Goal: Information Seeking & Learning: Learn about a topic

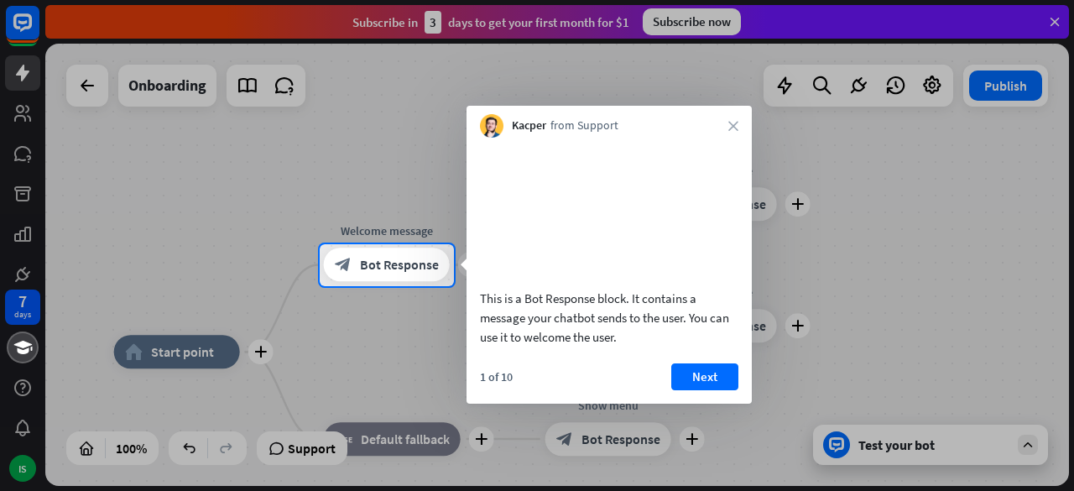
click at [178, 348] on div at bounding box center [537, 389] width 1074 height 206
click at [396, 266] on span "Bot Response" at bounding box center [399, 265] width 79 height 17
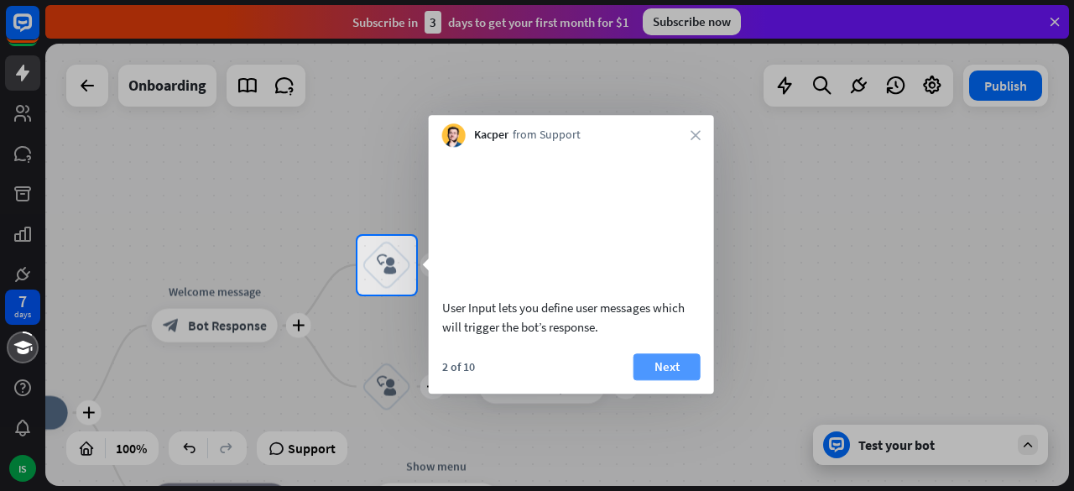
click at [668, 380] on button "Next" at bounding box center [666, 366] width 67 height 27
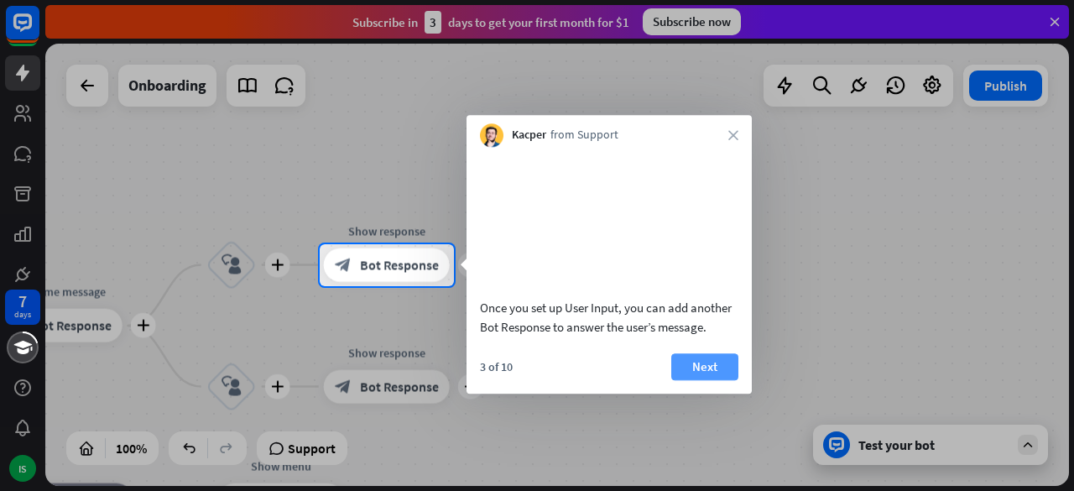
click at [696, 380] on button "Next" at bounding box center [704, 366] width 67 height 27
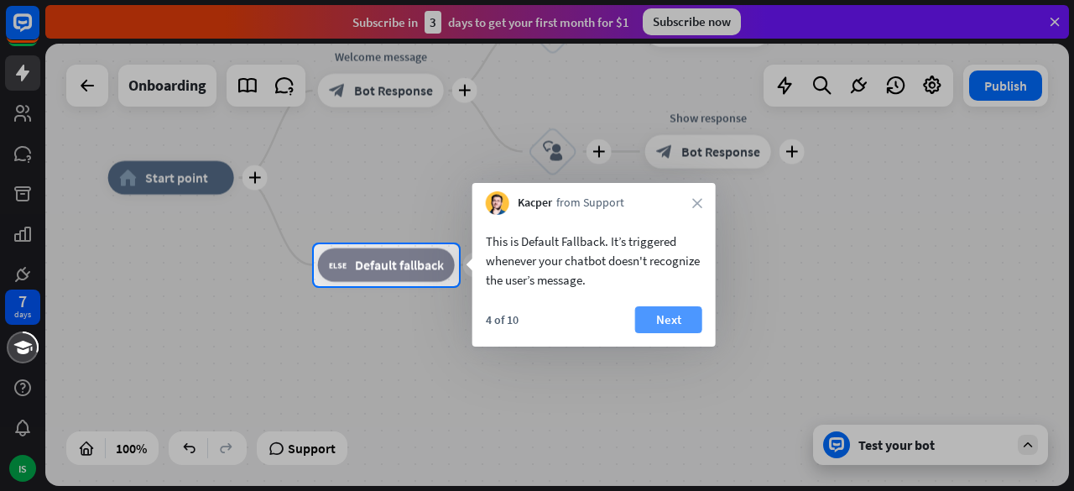
click at [675, 322] on button "Next" at bounding box center [668, 319] width 67 height 27
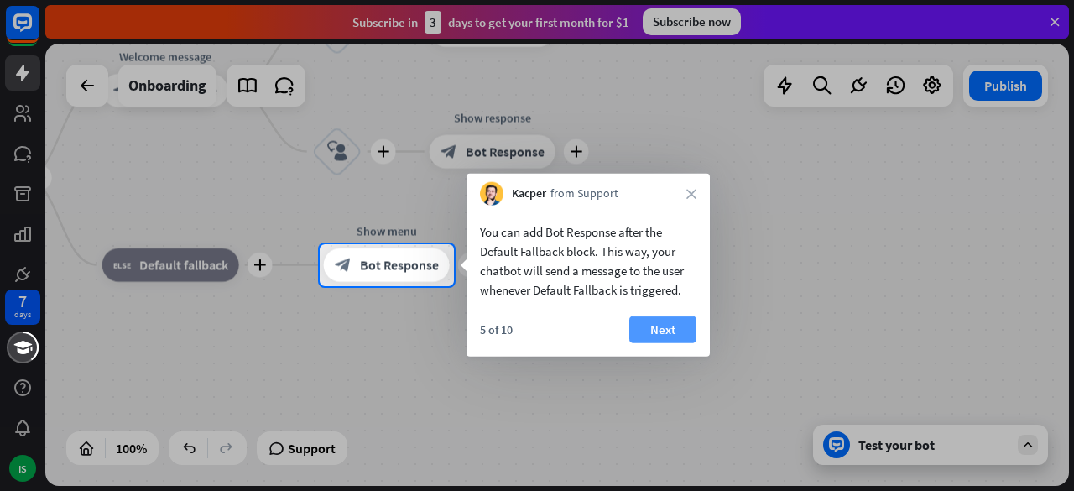
click at [668, 324] on button "Next" at bounding box center [662, 329] width 67 height 27
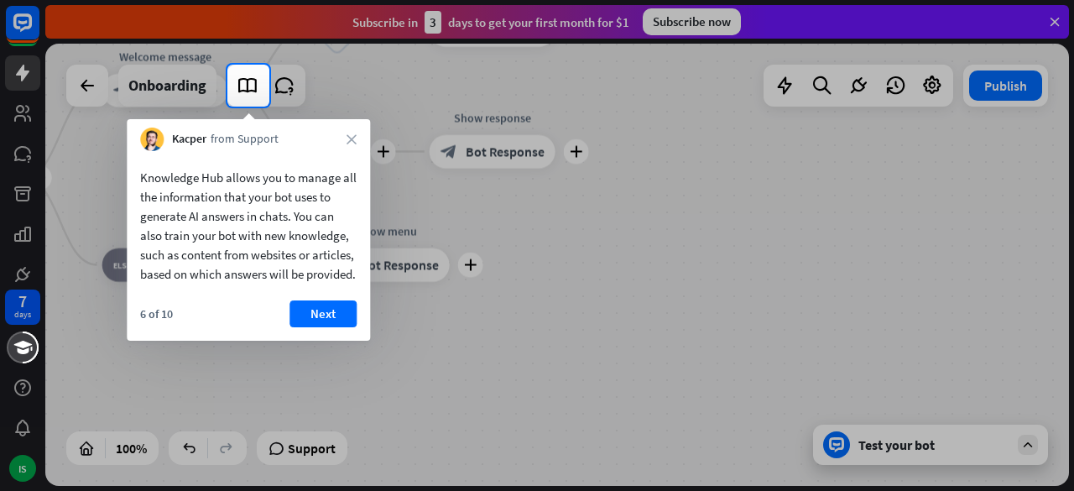
drag, startPoint x: 212, startPoint y: 298, endPoint x: 133, endPoint y: 180, distance: 142.0
click at [133, 180] on div "Knowledge Hub allows you to manage all the information that your bot uses to ge…" at bounding box center [248, 221] width 243 height 141
drag, startPoint x: 141, startPoint y: 170, endPoint x: 195, endPoint y: 286, distance: 127.6
click at [195, 284] on div "Knowledge Hub allows you to manage all the information that your bot uses to ge…" at bounding box center [248, 226] width 216 height 116
click at [328, 327] on button "Next" at bounding box center [322, 313] width 67 height 27
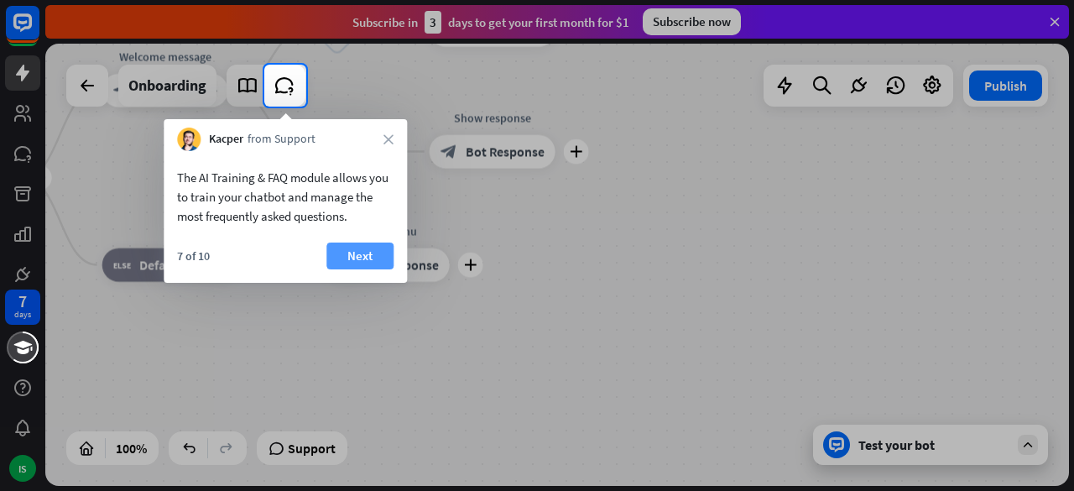
click at [352, 256] on button "Next" at bounding box center [359, 255] width 67 height 27
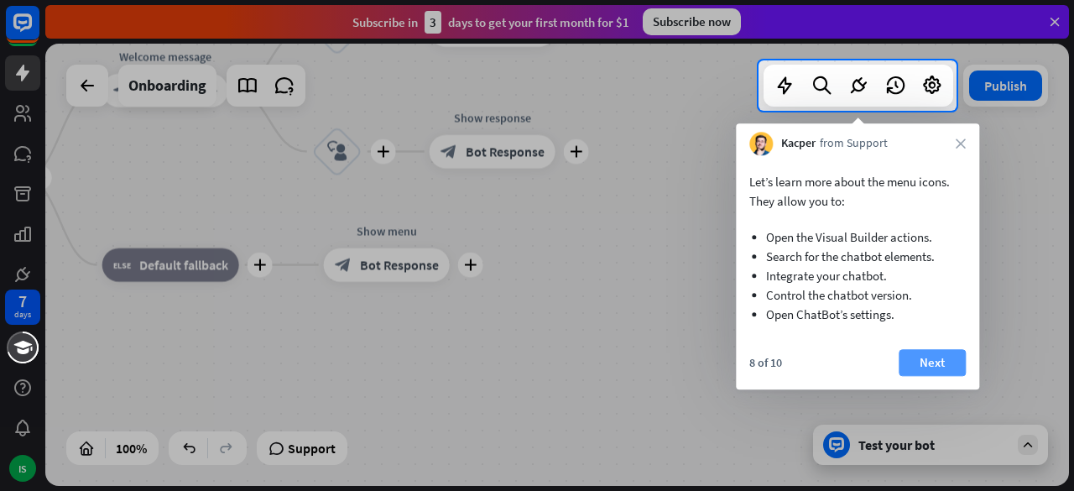
click at [944, 357] on button "Next" at bounding box center [932, 362] width 67 height 27
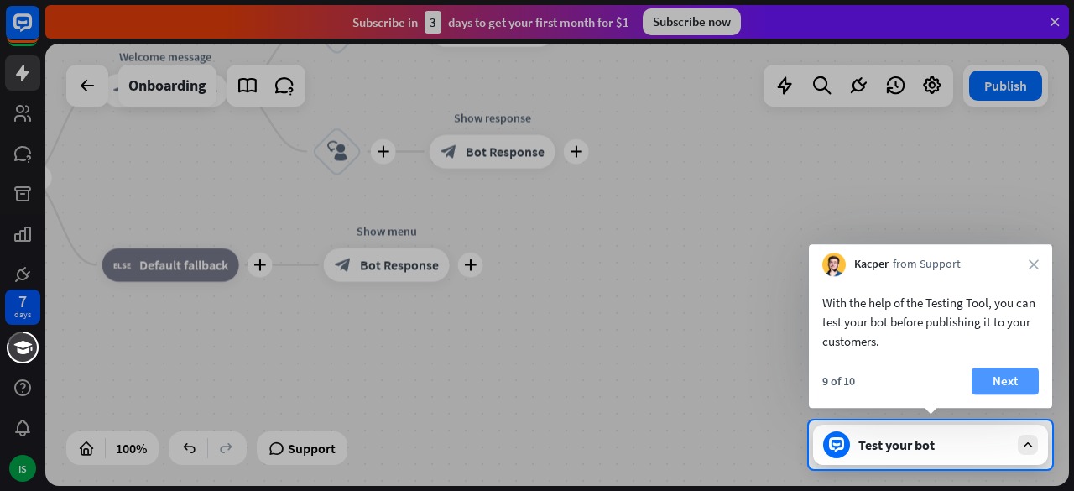
click at [1013, 384] on button "Next" at bounding box center [1005, 381] width 67 height 27
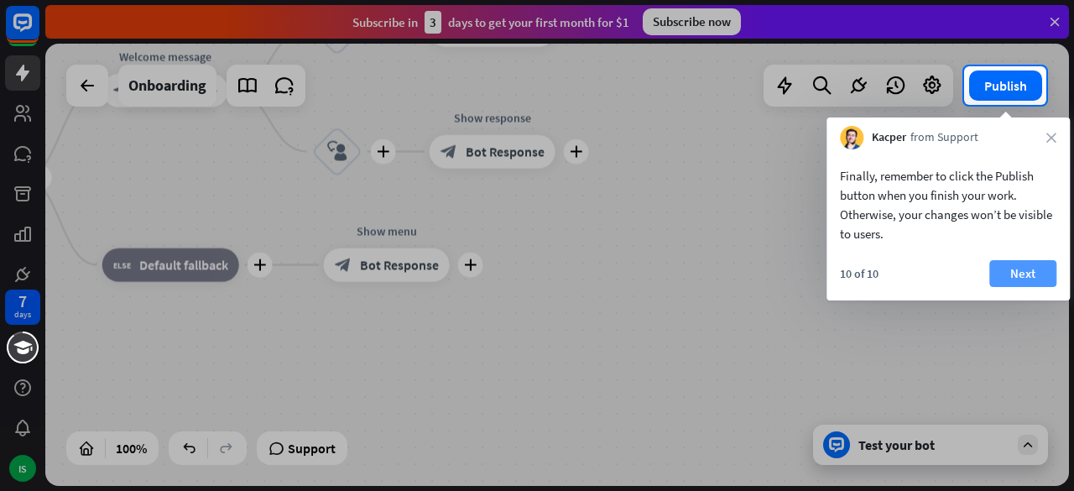
click at [1024, 271] on button "Next" at bounding box center [1022, 273] width 67 height 27
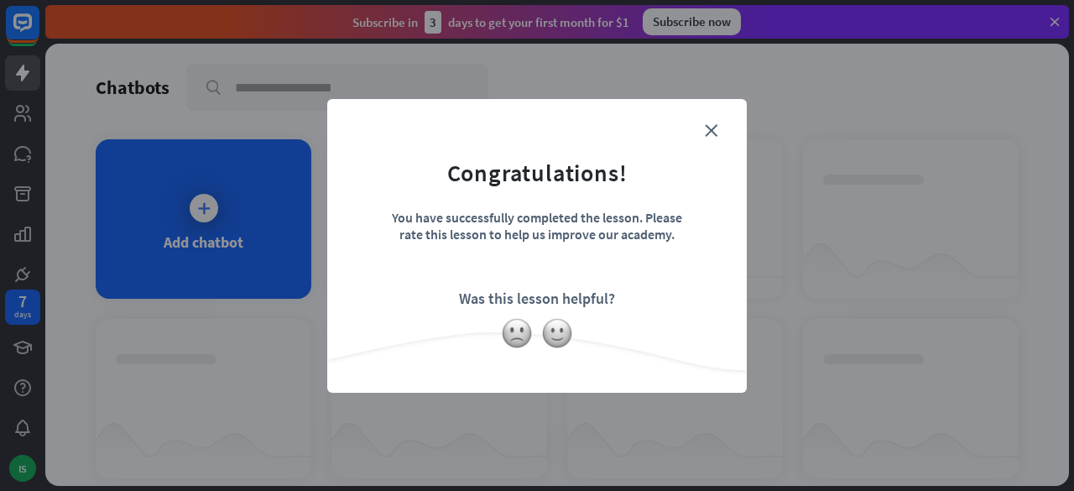
click at [674, 289] on form "Congratulations! You have successfully completed the lesson. Please rate this l…" at bounding box center [537, 220] width 378 height 201
click at [552, 340] on img at bounding box center [557, 333] width 32 height 32
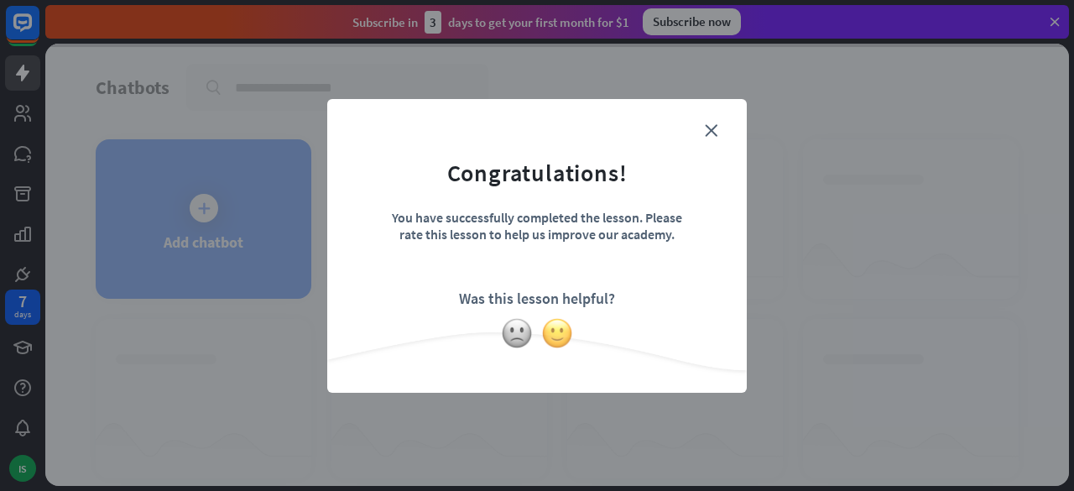
click at [552, 340] on img at bounding box center [557, 333] width 32 height 32
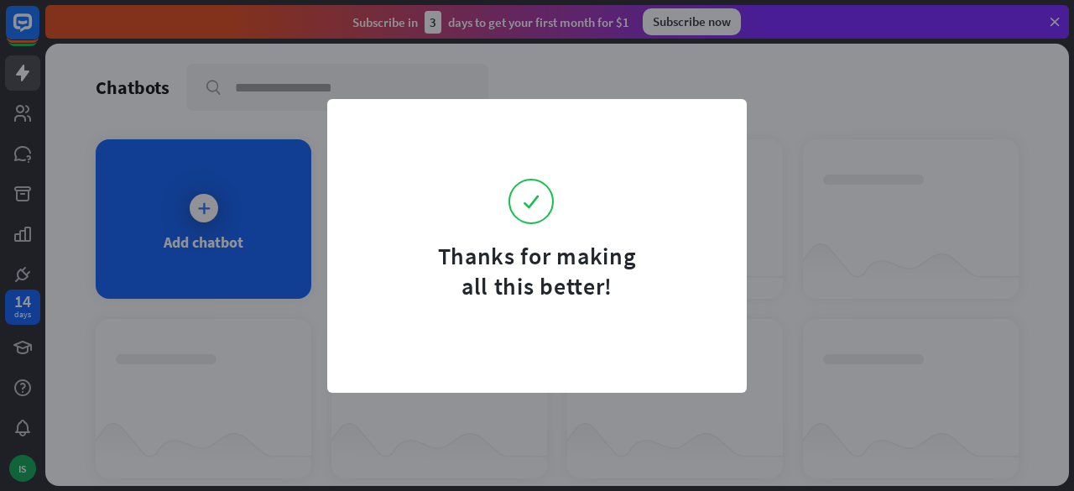
click at [223, 247] on div "Thanks for making all this better!" at bounding box center [537, 245] width 1074 height 491
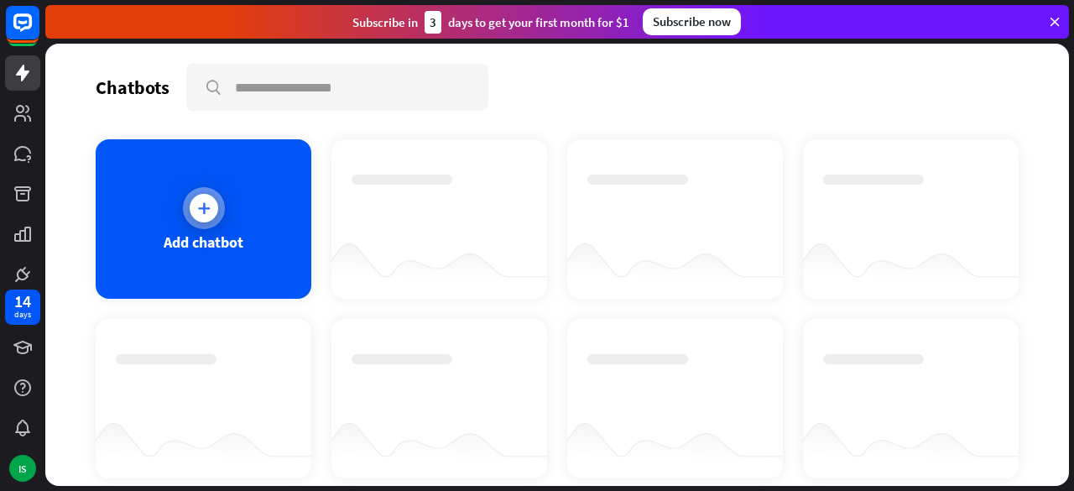
click at [196, 244] on div "Add chatbot" at bounding box center [204, 241] width 80 height 19
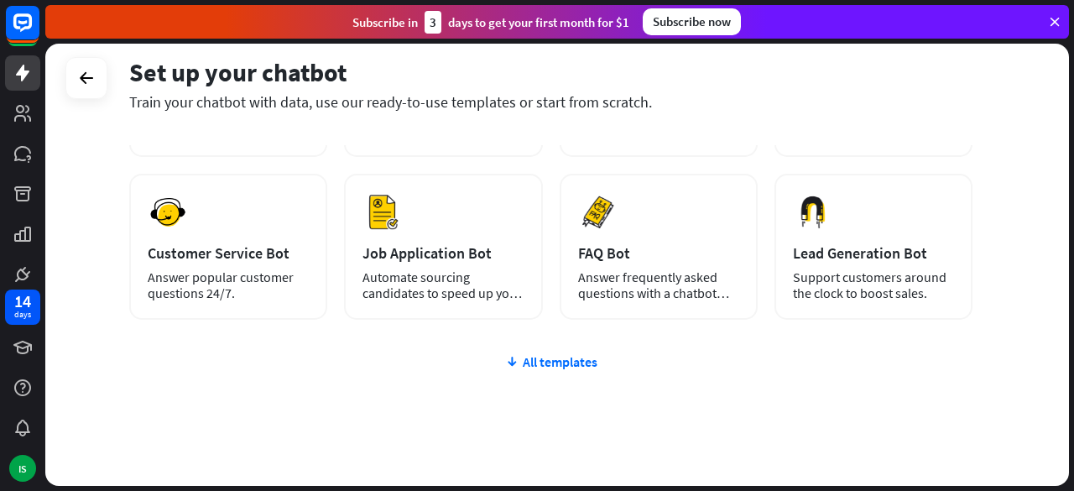
scroll to position [252, 0]
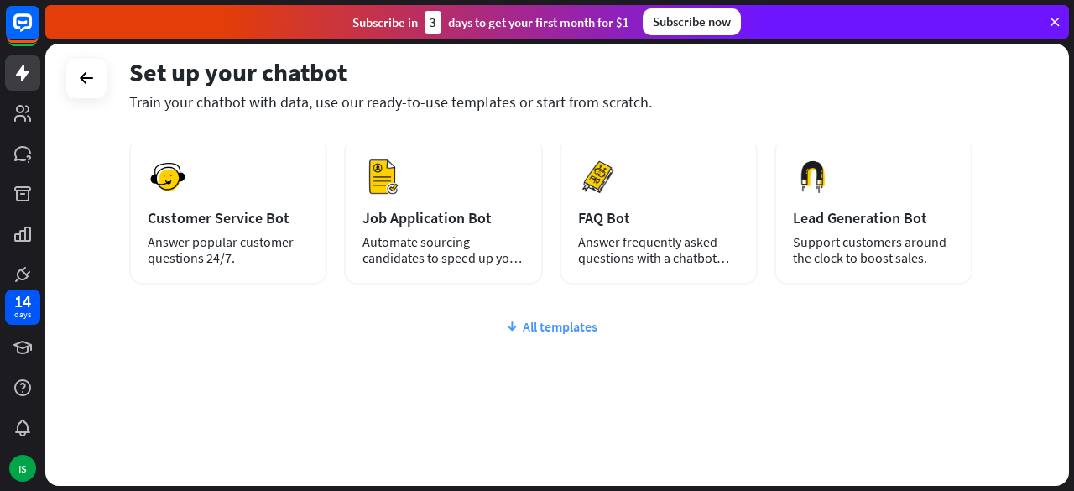
click at [553, 328] on div "All templates" at bounding box center [550, 326] width 843 height 17
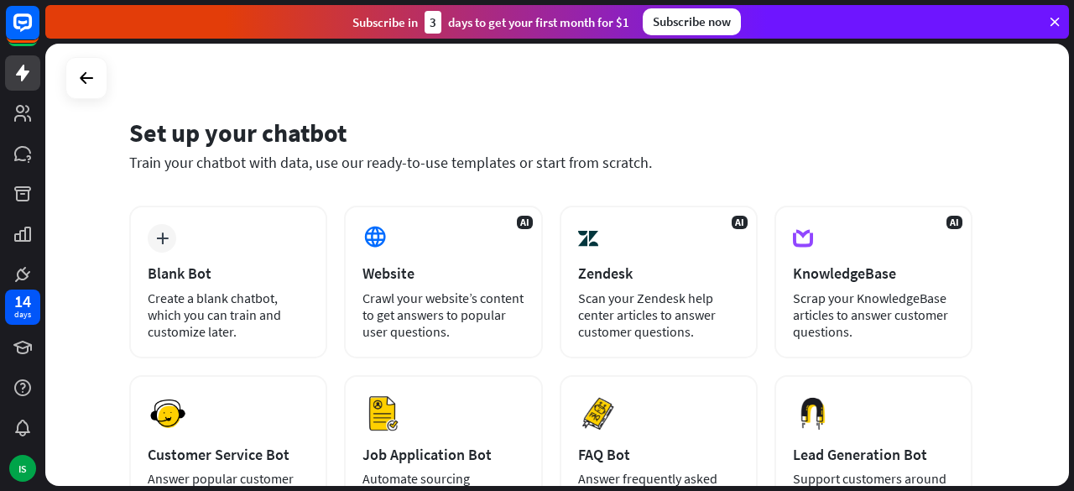
scroll to position [0, 0]
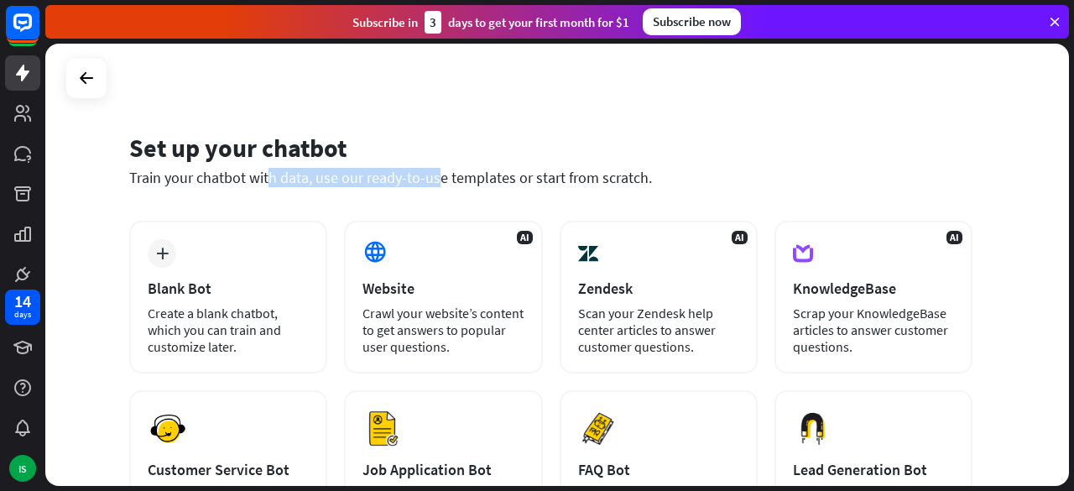
drag, startPoint x: 133, startPoint y: 176, endPoint x: 305, endPoint y: 178, distance: 172.9
click at [305, 178] on div "Train your chatbot with data, use our ready-to-use templates or start from scra…" at bounding box center [550, 177] width 843 height 19
drag, startPoint x: 648, startPoint y: 182, endPoint x: 117, endPoint y: 138, distance: 532.1
click at [117, 138] on div "Set up your chatbot Train your chatbot with data, use our ready-to-use template…" at bounding box center [557, 265] width 1024 height 442
copy div "Set up your chatbot Train your chatbot with data, use our ready-to-use template…"
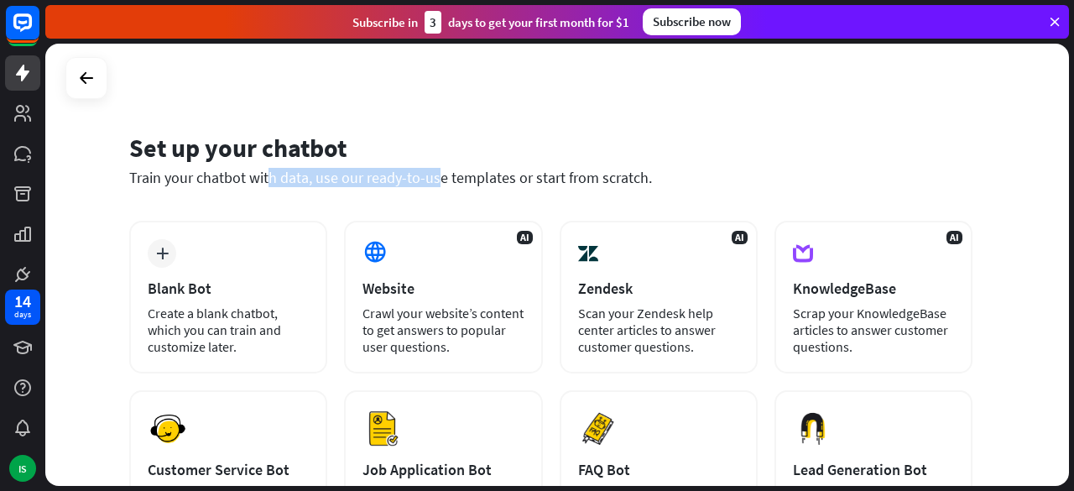
click at [827, 123] on div "Set up your chatbot Train your chatbot with data, use our ready-to-use template…" at bounding box center [550, 170] width 843 height 102
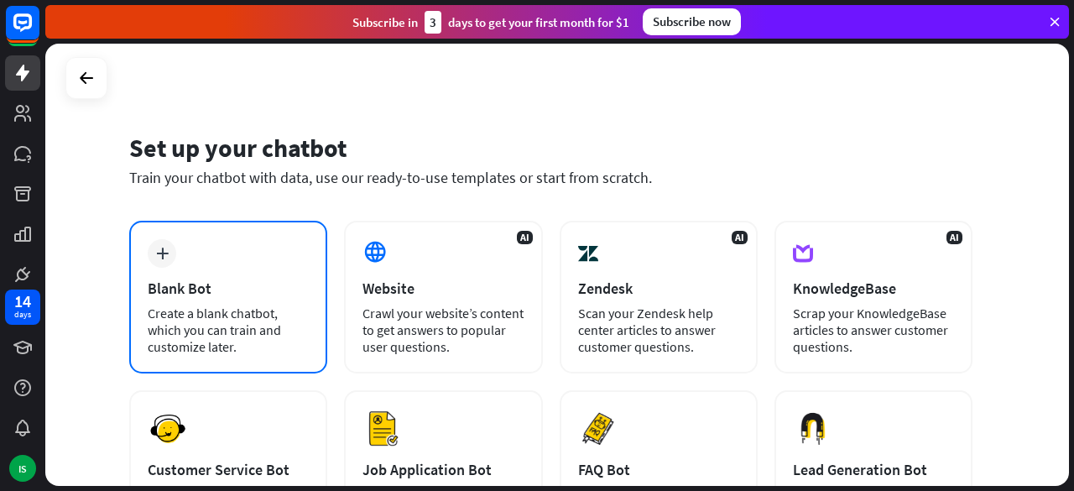
click at [214, 306] on div "Create a blank chatbot, which you can train and customize later." at bounding box center [228, 330] width 161 height 50
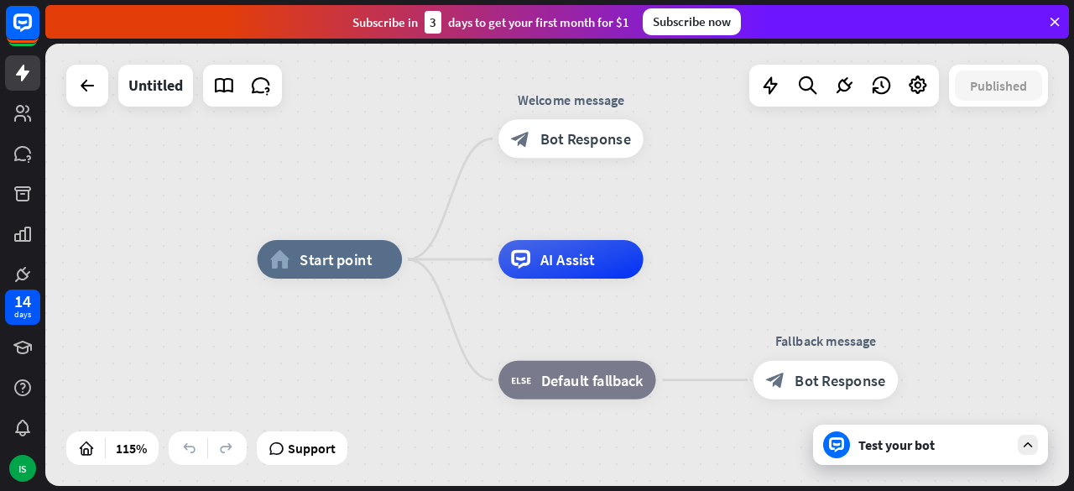
click at [1030, 446] on icon at bounding box center [1027, 444] width 15 height 15
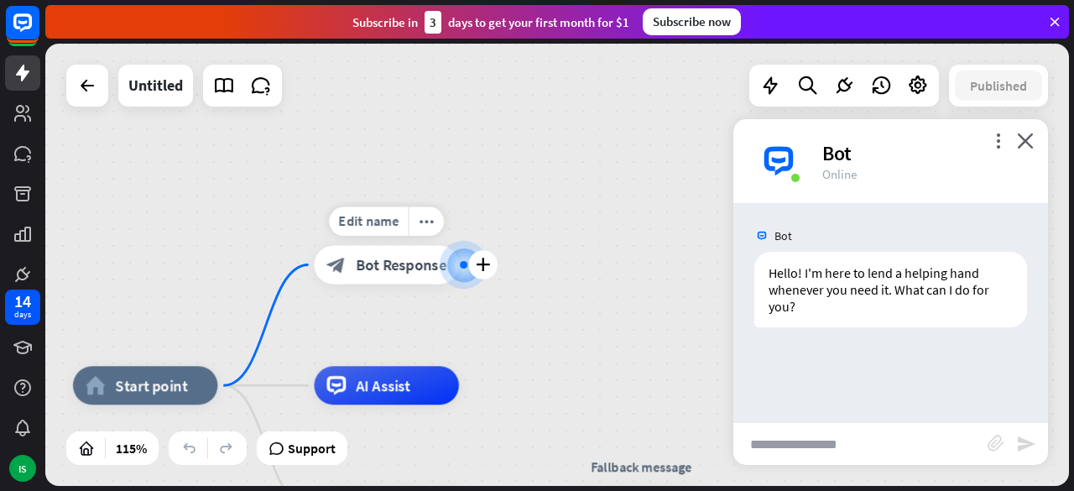
click at [391, 269] on span "Bot Response" at bounding box center [401, 264] width 91 height 19
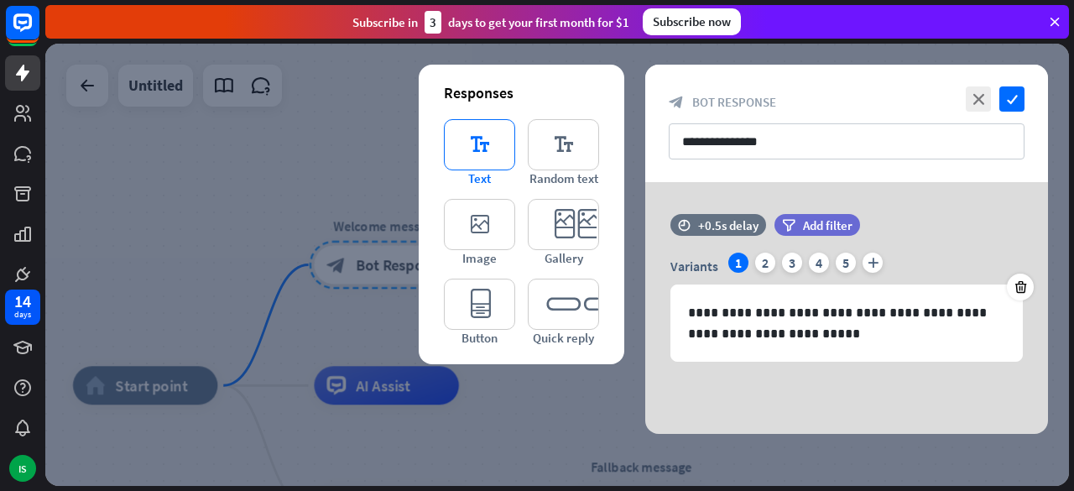
click at [480, 143] on icon "editor_text" at bounding box center [479, 144] width 71 height 51
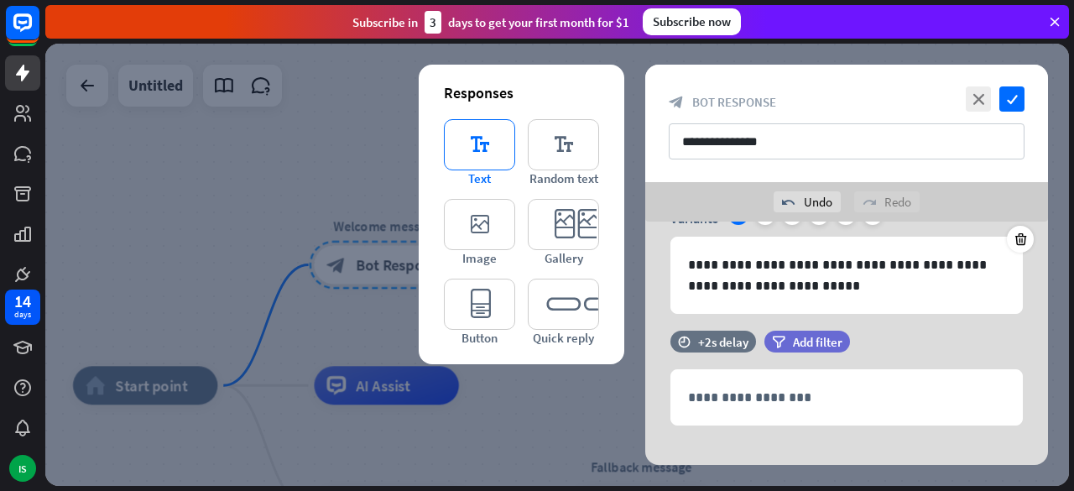
scroll to position [105, 0]
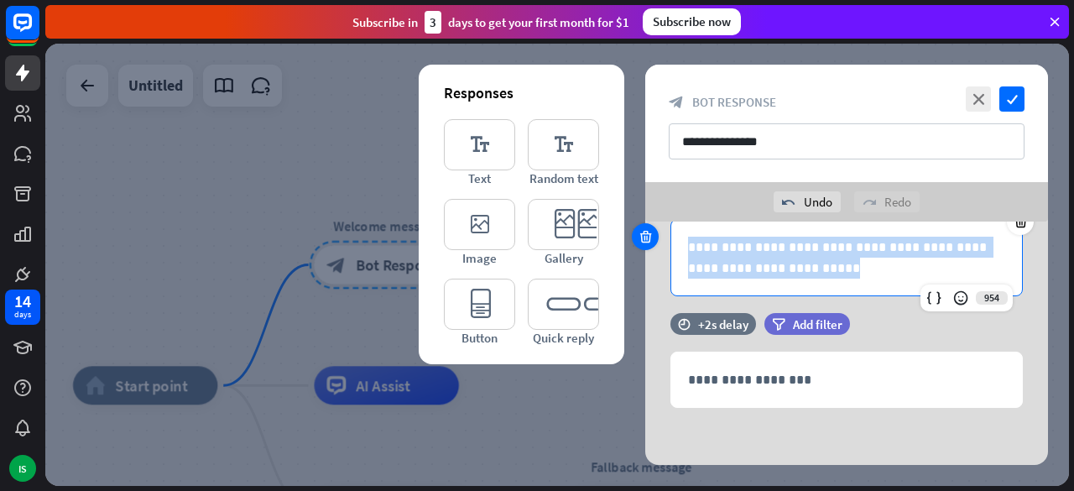
drag, startPoint x: 789, startPoint y: 269, endPoint x: 634, endPoint y: 236, distance: 158.0
click at [645, 236] on div "**********" at bounding box center [846, 231] width 403 height 164
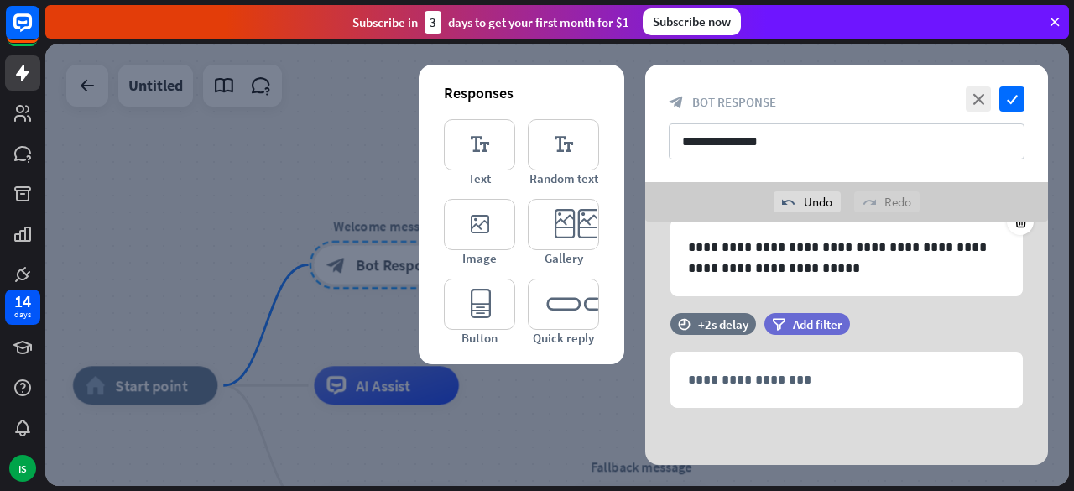
click at [634, 201] on div at bounding box center [557, 265] width 1024 height 442
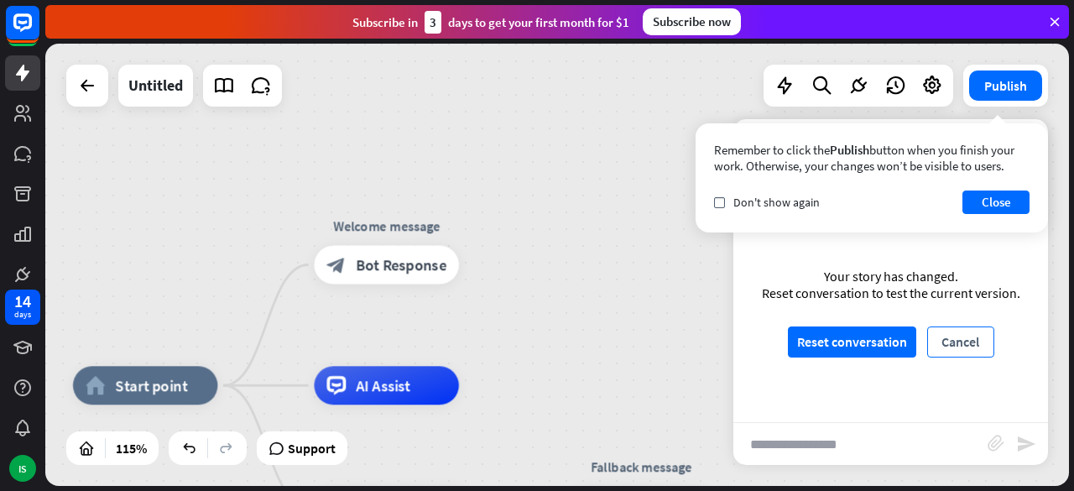
click at [957, 342] on button "Cancel" at bounding box center [960, 341] width 67 height 31
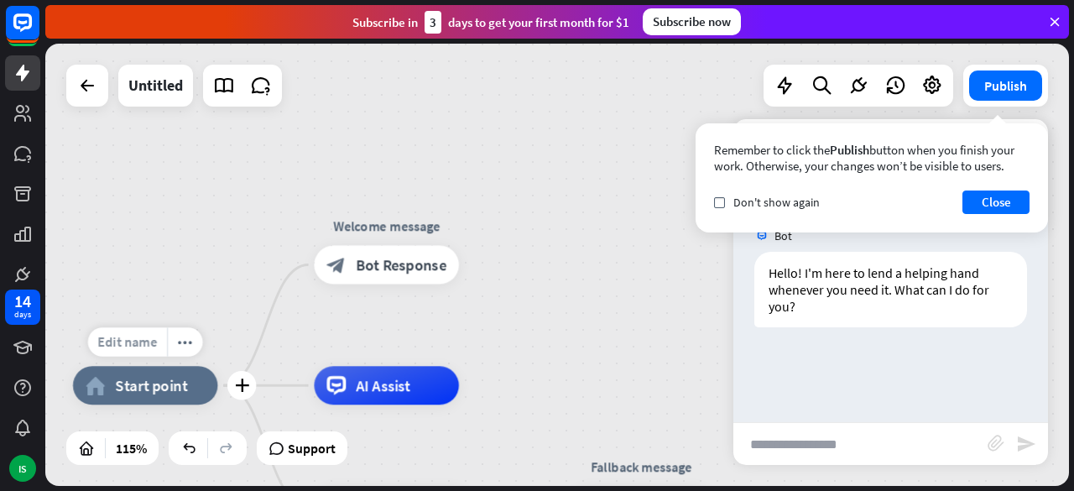
click at [154, 343] on span "Edit name" at bounding box center [127, 342] width 60 height 18
click at [215, 261] on div "home_2 Start point Welcome message block_bot_response Bot Response AI Assist bl…" at bounding box center [557, 265] width 1024 height 442
click at [231, 91] on icon at bounding box center [224, 86] width 22 height 22
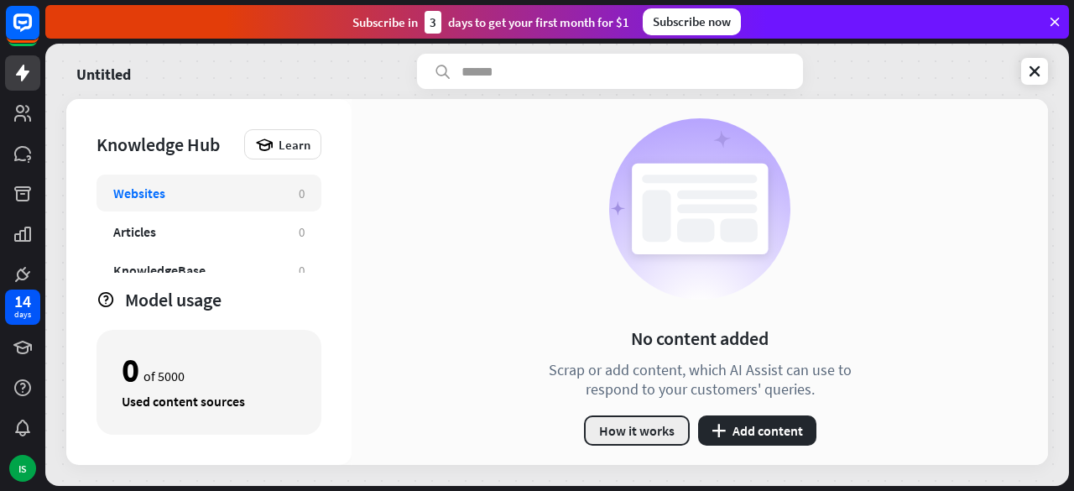
click at [628, 435] on button "How it works" at bounding box center [637, 430] width 106 height 30
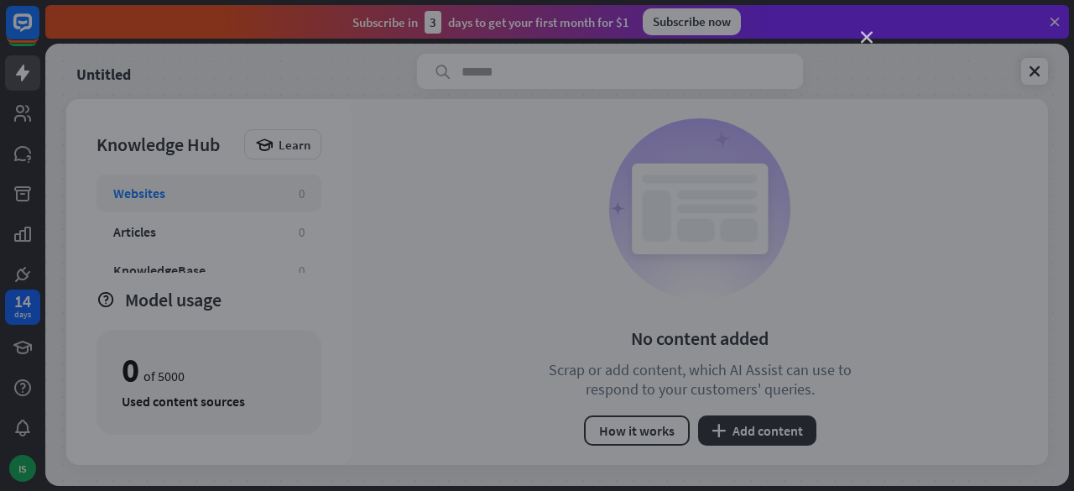
click at [868, 39] on icon "close" at bounding box center [867, 38] width 12 height 12
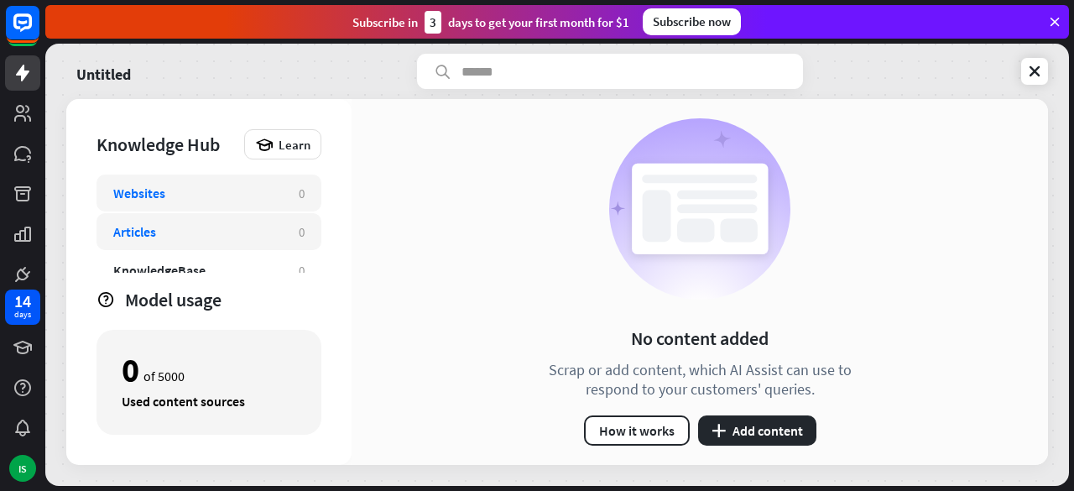
click at [134, 232] on div "Articles" at bounding box center [134, 231] width 43 height 17
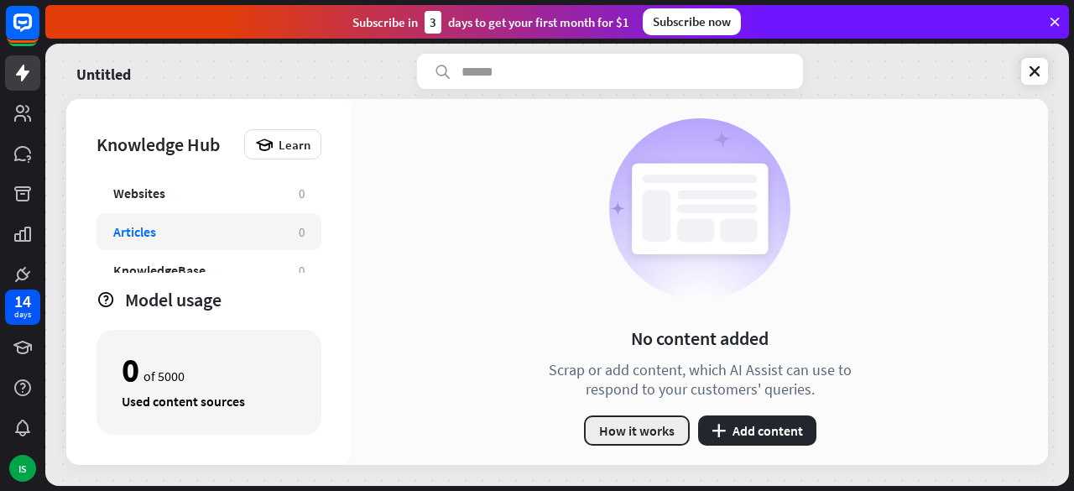
click at [628, 427] on button "How it works" at bounding box center [637, 430] width 106 height 30
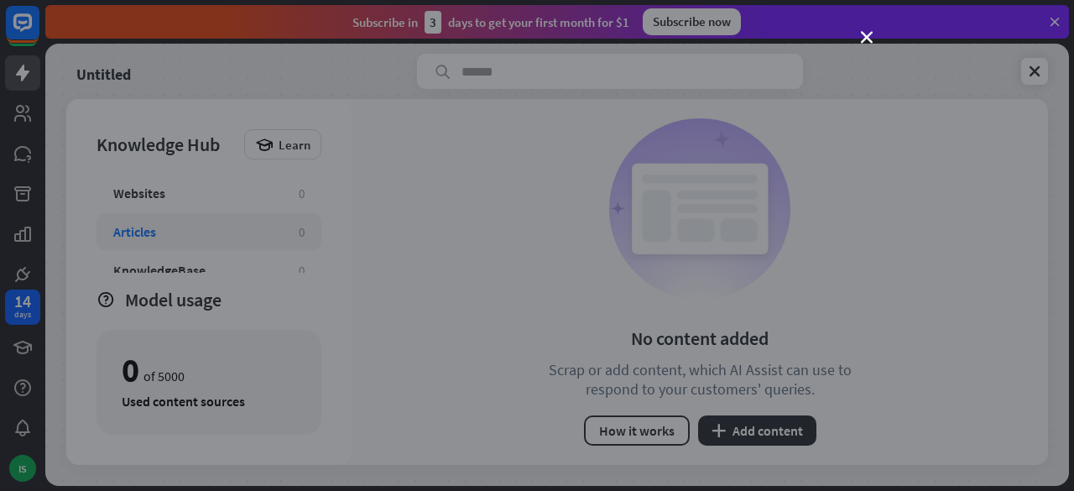
click at [873, 39] on div "close" at bounding box center [537, 245] width 1074 height 491
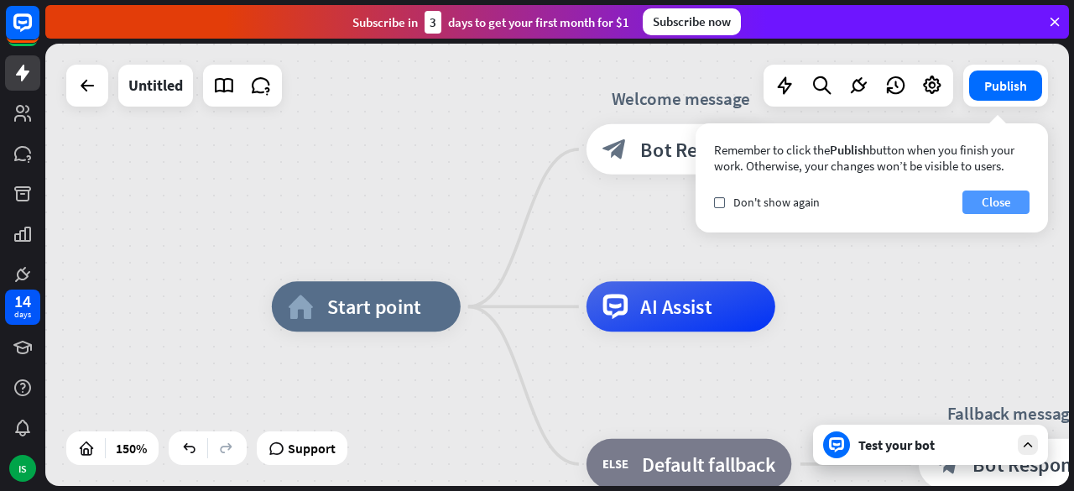
click at [1002, 201] on button "Close" at bounding box center [995, 201] width 67 height 23
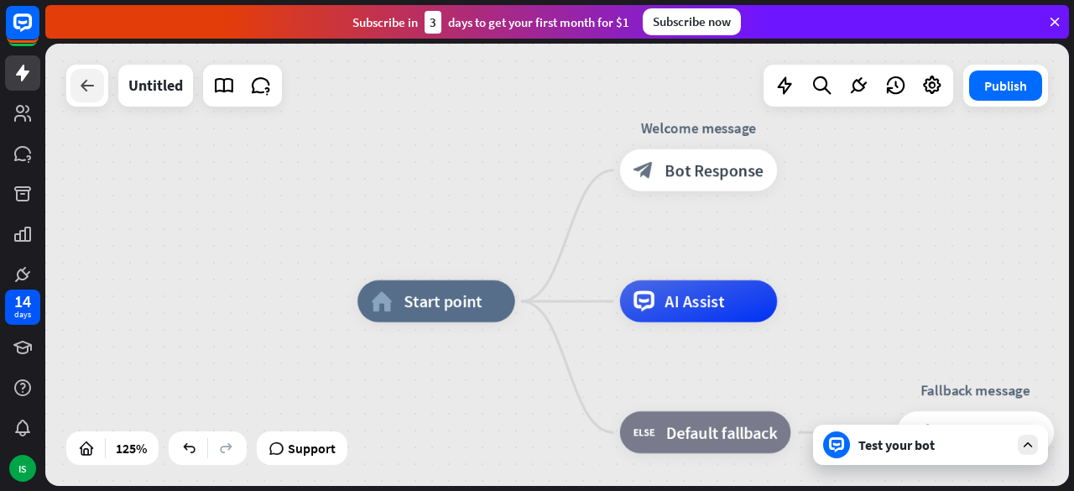
click at [91, 80] on icon at bounding box center [87, 86] width 20 height 20
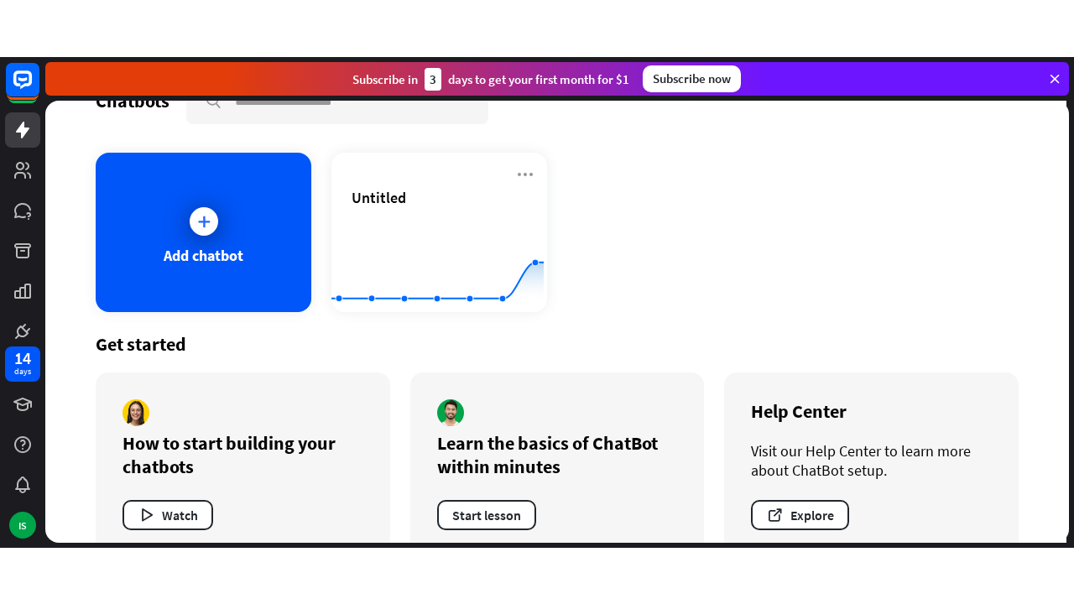
scroll to position [77, 0]
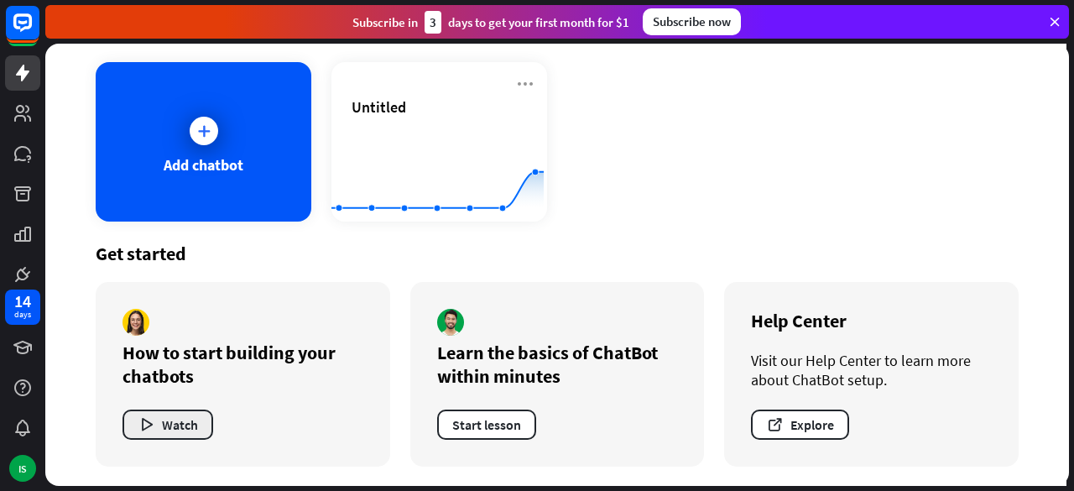
click at [180, 420] on button "Watch" at bounding box center [168, 424] width 91 height 30
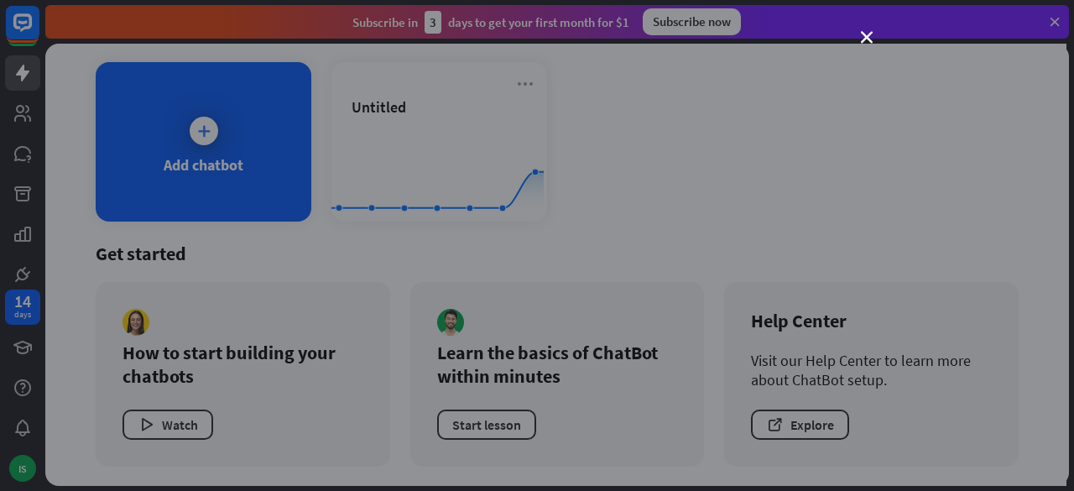
scroll to position [0, 0]
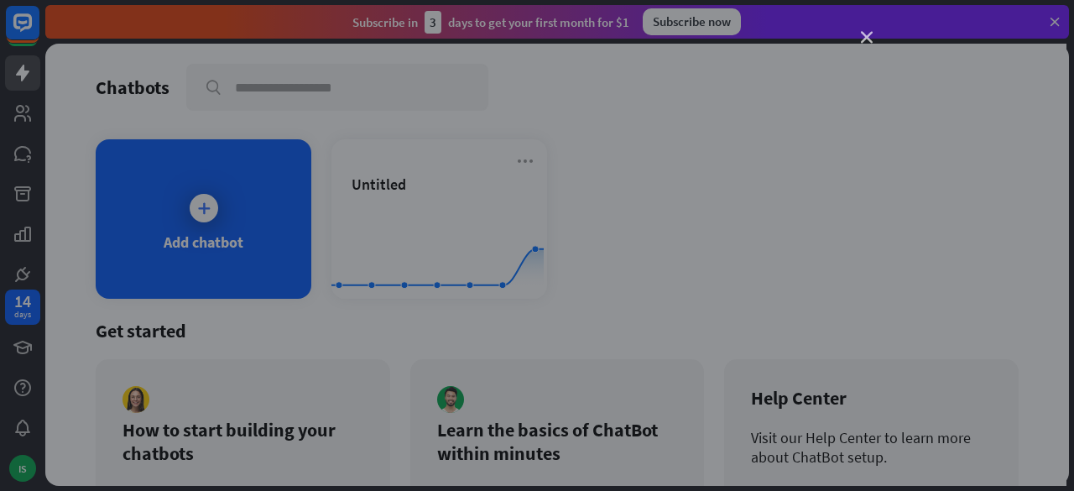
click at [866, 33] on icon "close" at bounding box center [867, 38] width 12 height 12
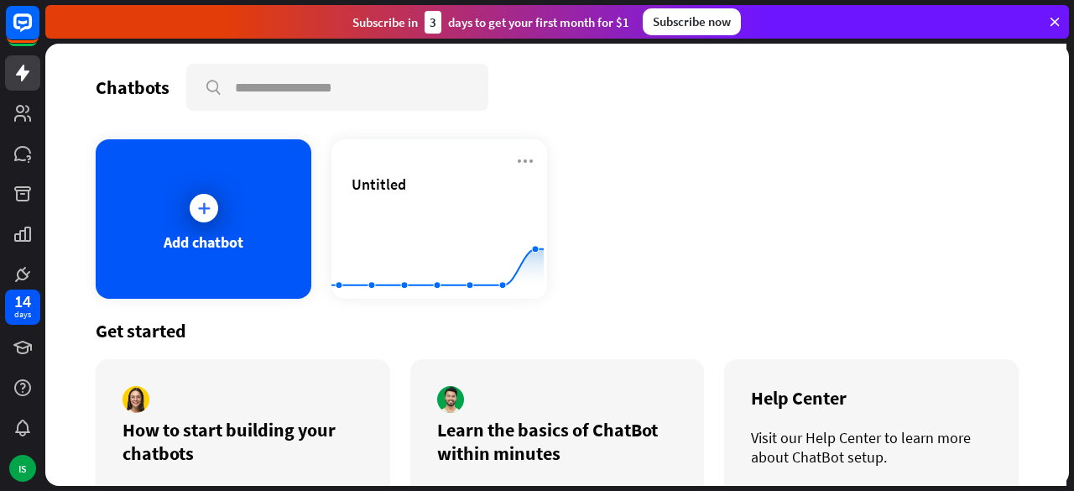
scroll to position [77, 0]
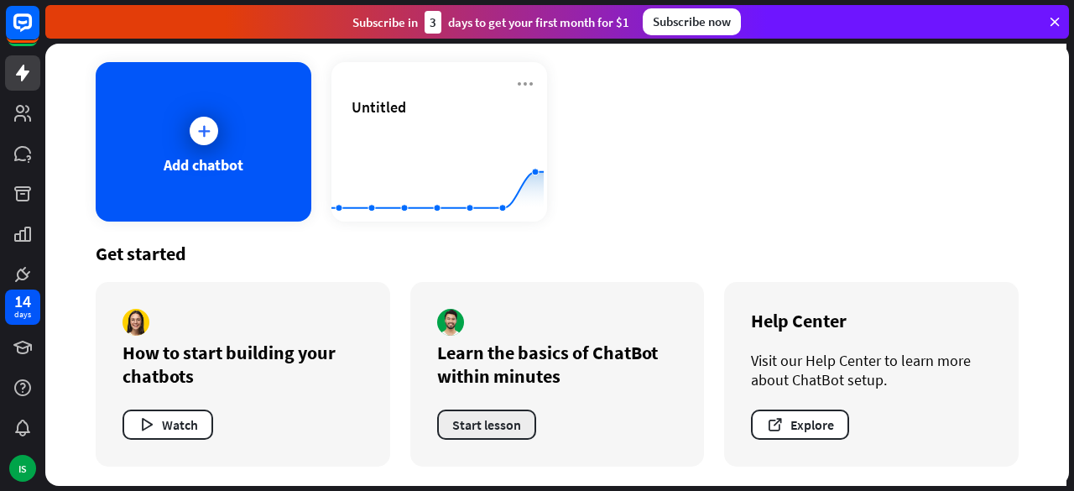
click at [470, 423] on button "Start lesson" at bounding box center [486, 424] width 99 height 30
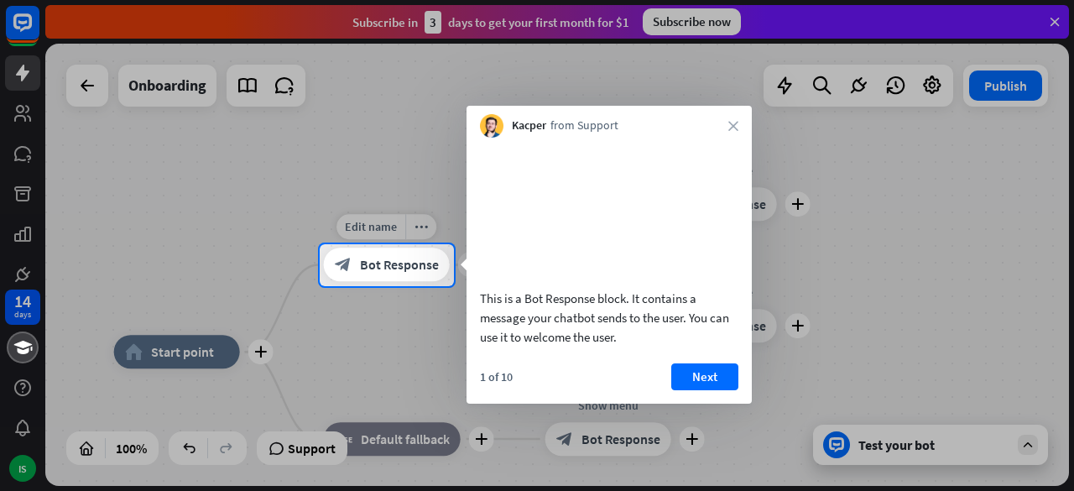
click at [394, 266] on span "Bot Response" at bounding box center [399, 265] width 79 height 17
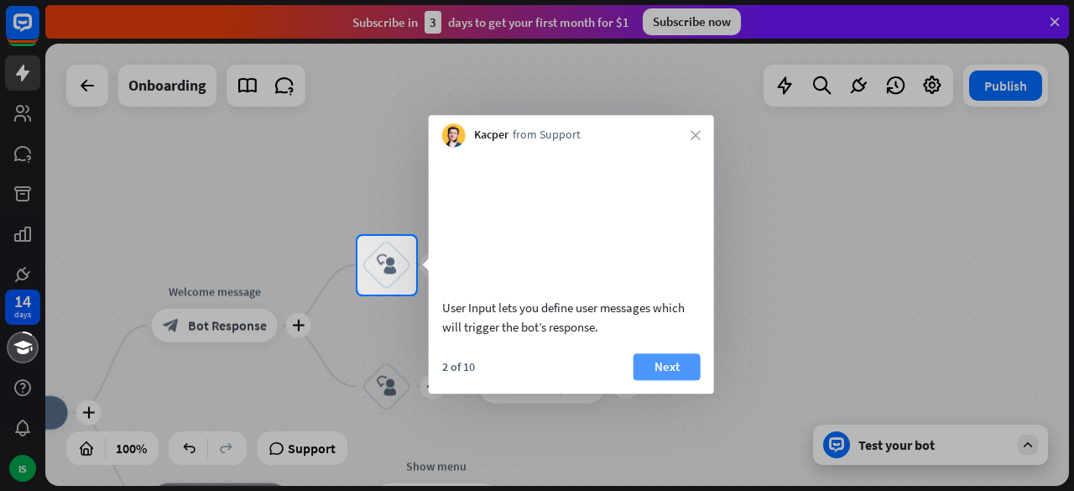
click at [659, 380] on button "Next" at bounding box center [666, 366] width 67 height 27
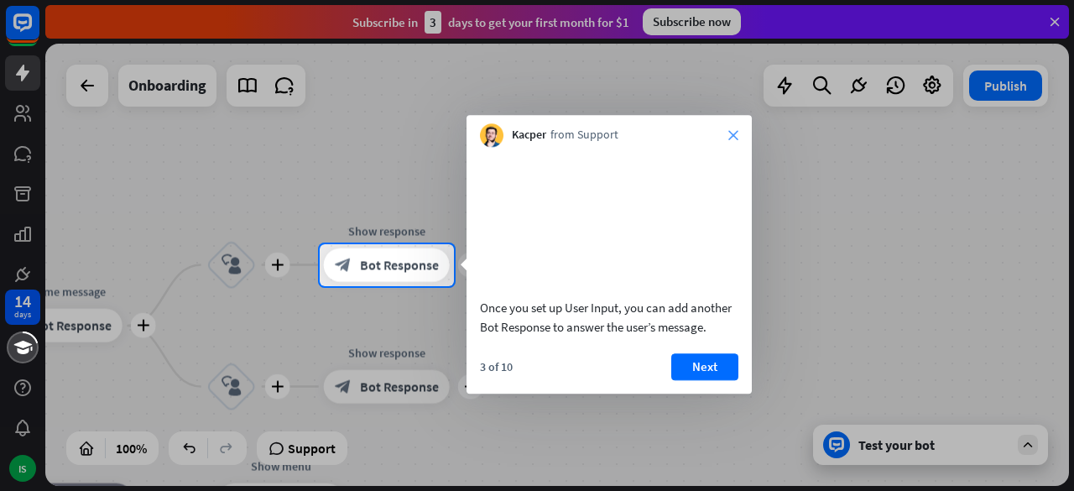
click at [733, 133] on icon "close" at bounding box center [733, 135] width 10 height 10
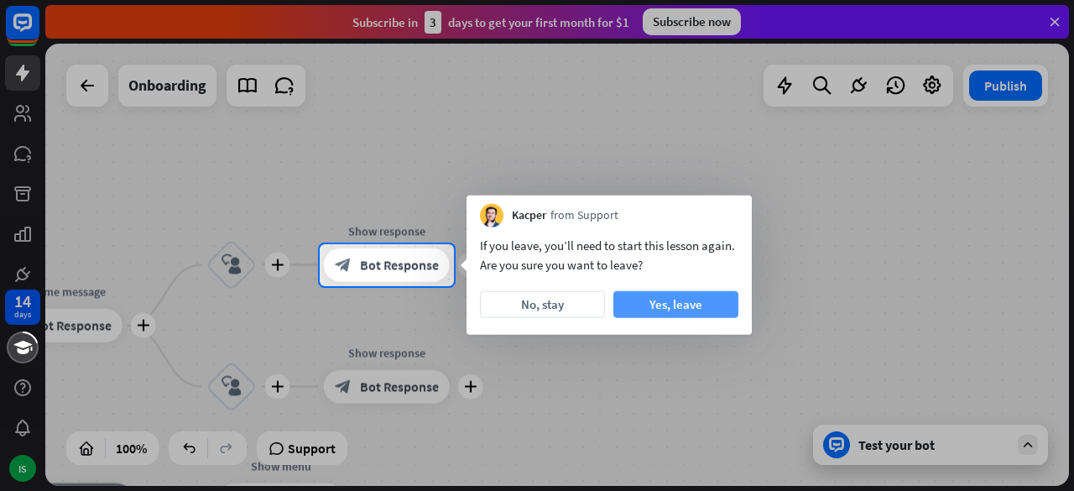
click at [695, 301] on button "Yes, leave" at bounding box center [675, 304] width 125 height 27
